Goal: Entertainment & Leisure: Consume media (video, audio)

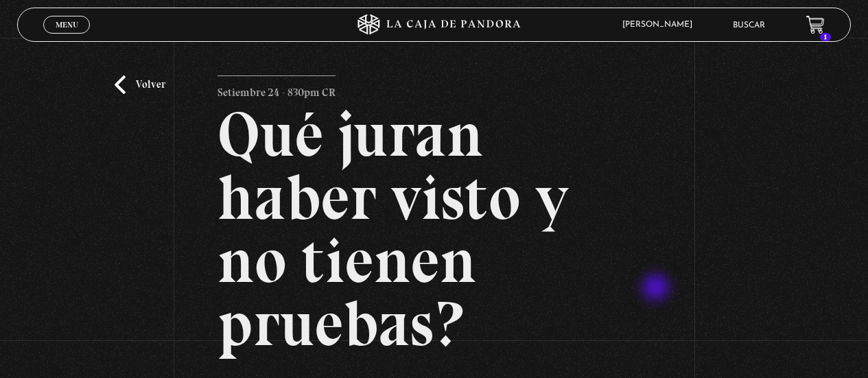
scroll to position [250, 0]
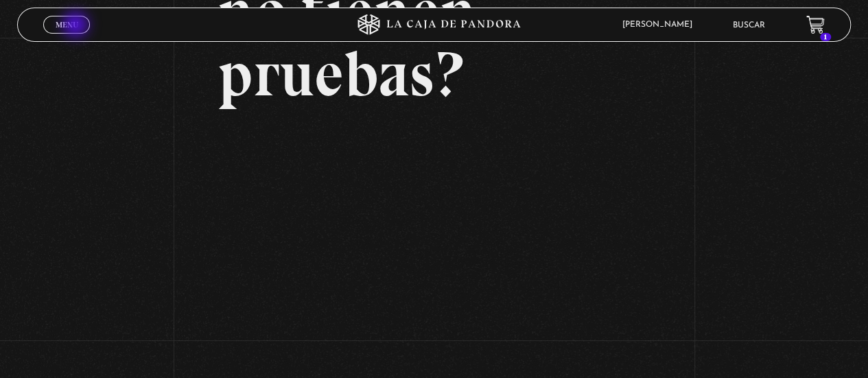
click at [77, 26] on span "Menu" at bounding box center [67, 25] width 23 height 8
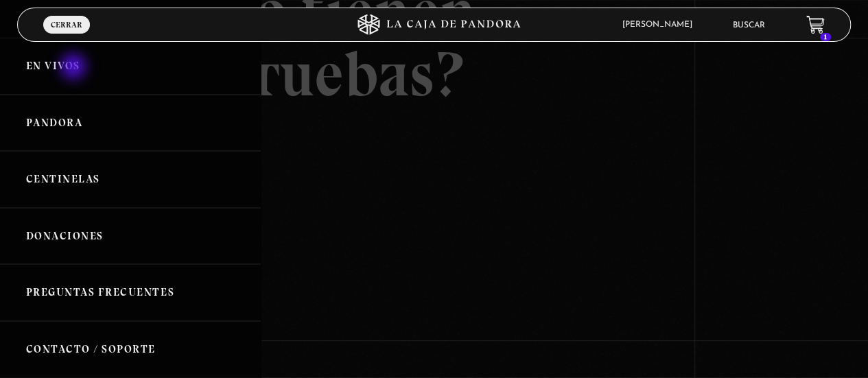
click at [75, 68] on link "En vivos" at bounding box center [130, 66] width 261 height 57
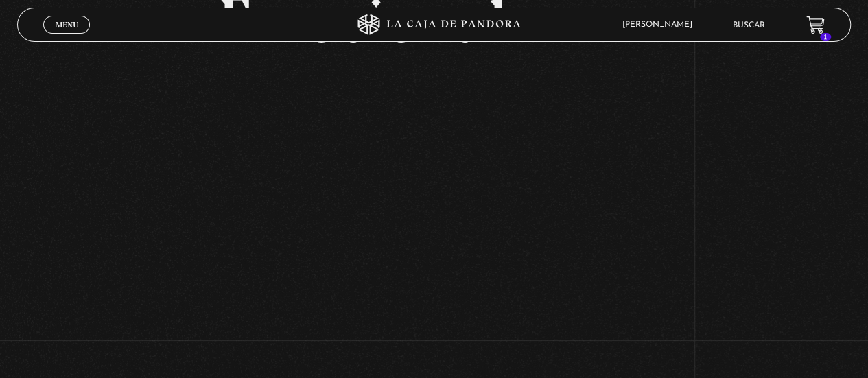
scroll to position [239, 0]
click at [703, 158] on div "Volver Setiembre 22 Amo Los [DATE] – Lab Emocional" at bounding box center [434, 71] width 868 height 546
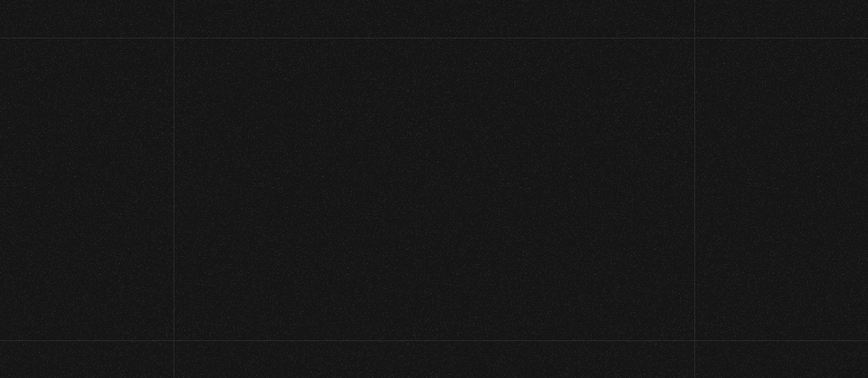
scroll to position [246, 0]
